Goal: Information Seeking & Learning: Learn about a topic

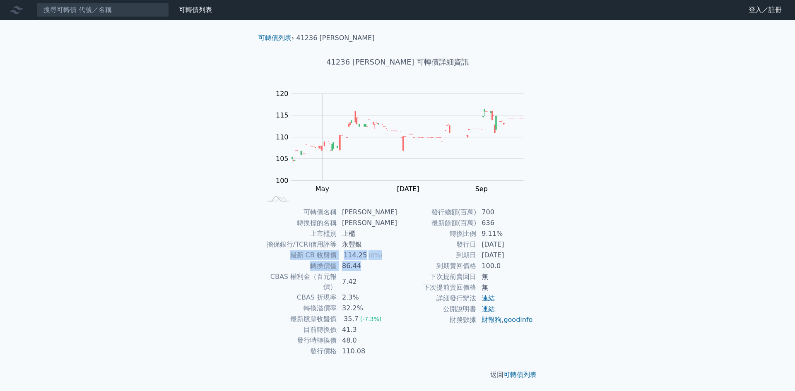
drag, startPoint x: 364, startPoint y: 268, endPoint x: 277, endPoint y: 257, distance: 87.6
click at [277, 257] on tbody "可轉債名稱 晟德六 轉換標的名稱 晟德 上市櫃別 上櫃 擔保銀行/TCRI信用評等 永豐銀 最新 CB 收盤價 114.25 (0%) 轉換價值 86.44 …" at bounding box center [330, 282] width 136 height 150
click at [374, 276] on td "7.42" at bounding box center [367, 282] width 60 height 21
click at [571, 274] on div "可轉債列表 財務數據 可轉債列表 財務數據 登入／註冊 登入／註冊 可轉債列表 › 41236 晟德六 41236 晟德六 可轉債詳細資訊 Zoom Out …" at bounding box center [397, 196] width 795 height 393
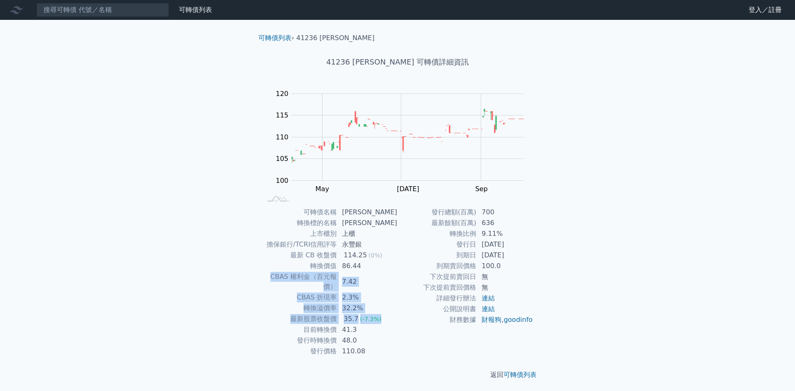
drag, startPoint x: 264, startPoint y: 278, endPoint x: 389, endPoint y: 307, distance: 128.9
click at [389, 307] on tbody "可轉債名稱 晟德六 轉換標的名稱 晟德 上市櫃別 上櫃 擔保銀行/TCRI信用評等 永豐銀 最新 CB 收盤價 114.25 (0%) 轉換價值 86.44 …" at bounding box center [330, 282] width 136 height 150
click at [384, 282] on td "7.42" at bounding box center [367, 282] width 60 height 21
